Goal: Task Accomplishment & Management: Complete application form

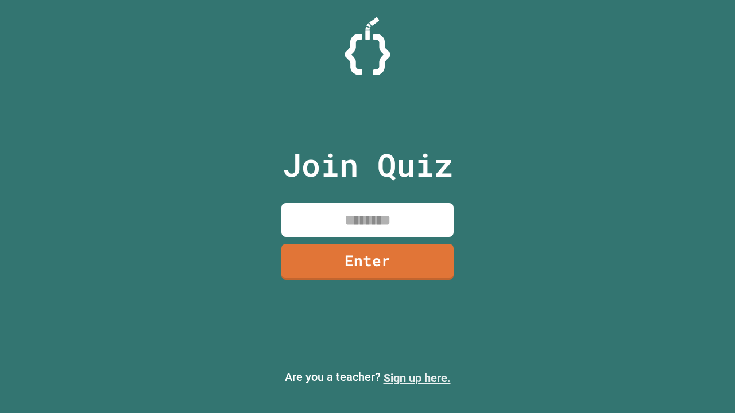
click at [417, 378] on link "Sign up here." at bounding box center [417, 378] width 67 height 14
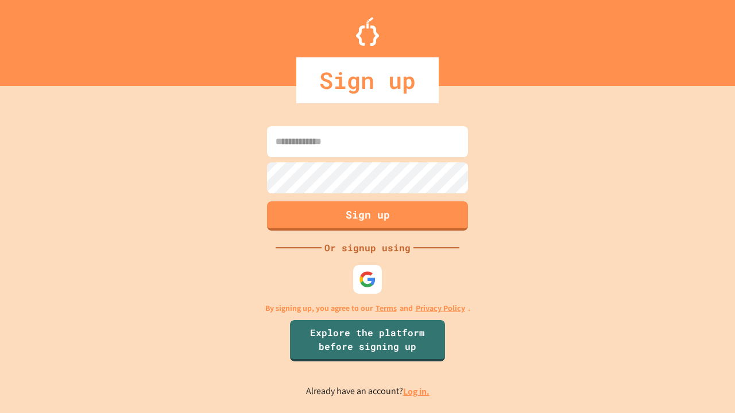
click at [417, 392] on link "Log in." at bounding box center [416, 392] width 26 height 12
